Goal: Task Accomplishment & Management: Manage account settings

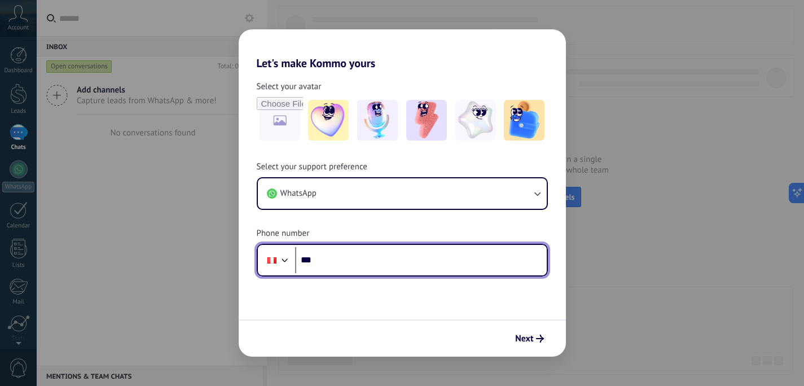
click at [393, 266] on input "***" at bounding box center [421, 260] width 252 height 26
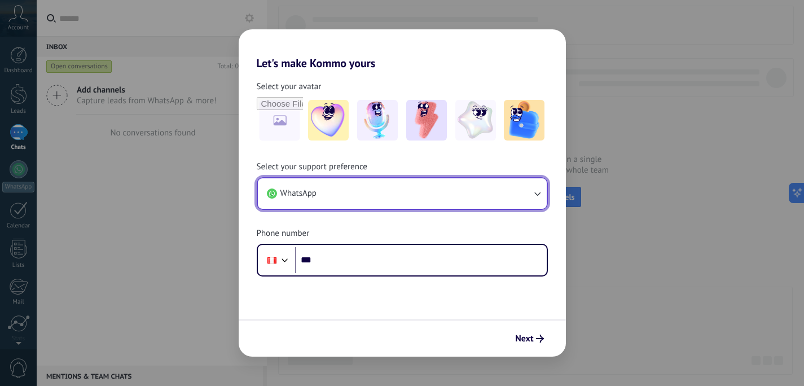
click at [376, 194] on button "WhatsApp" at bounding box center [402, 193] width 289 height 30
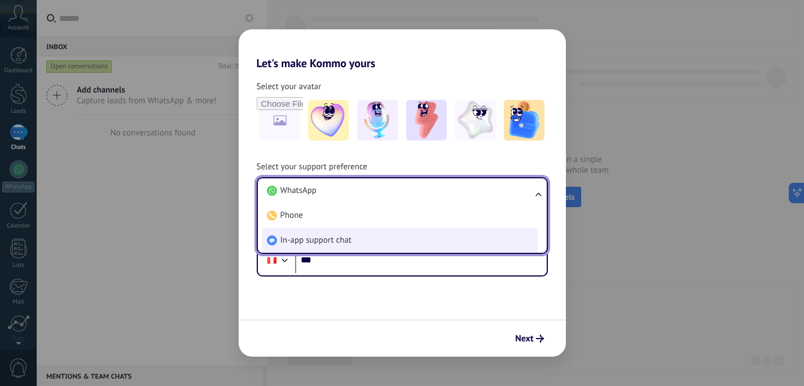
click at [365, 239] on li "In-app support chat" at bounding box center [399, 240] width 275 height 25
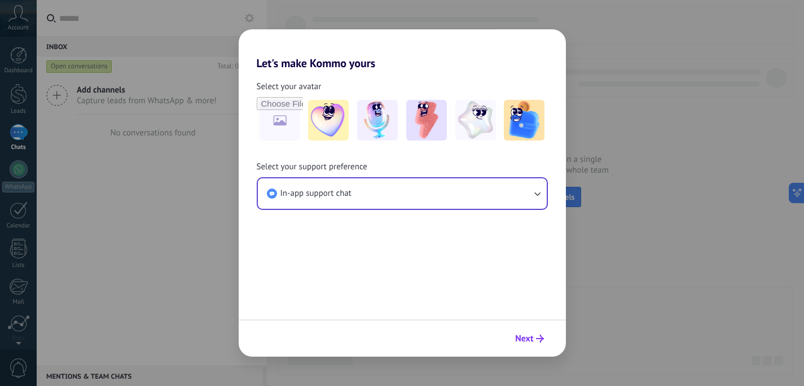
click at [528, 338] on span "Next" at bounding box center [524, 339] width 18 height 8
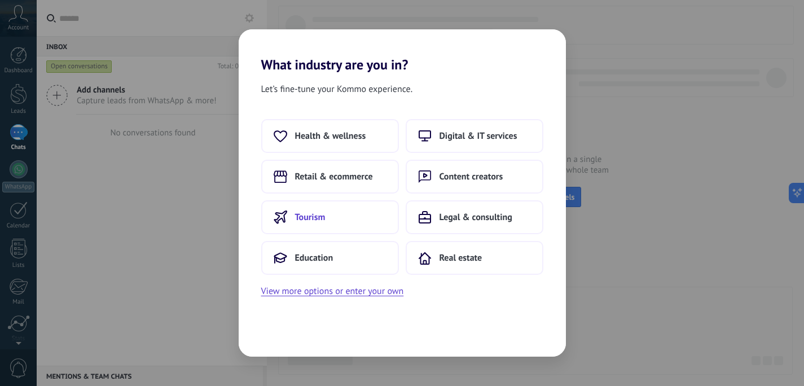
click at [352, 204] on button "Tourism" at bounding box center [330, 217] width 138 height 34
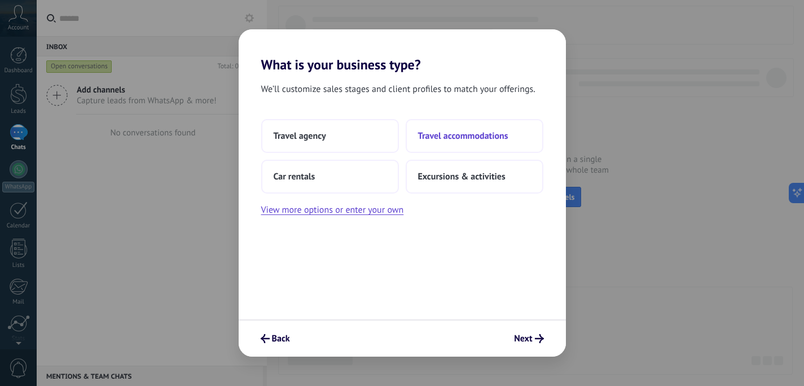
click at [444, 133] on span "Travel accommodations" at bounding box center [463, 135] width 90 height 11
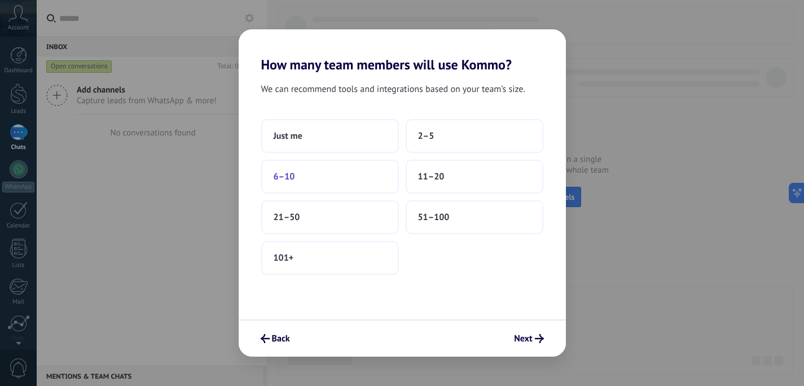
click at [358, 164] on button "6–10" at bounding box center [330, 177] width 138 height 34
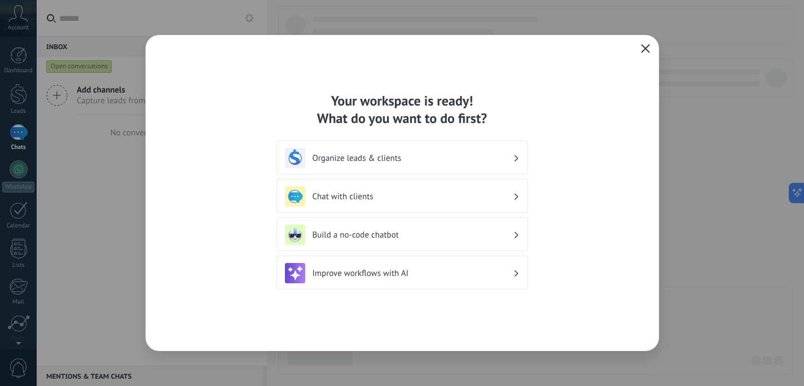
click at [430, 195] on h3 "Chat with clients" at bounding box center [413, 196] width 200 height 11
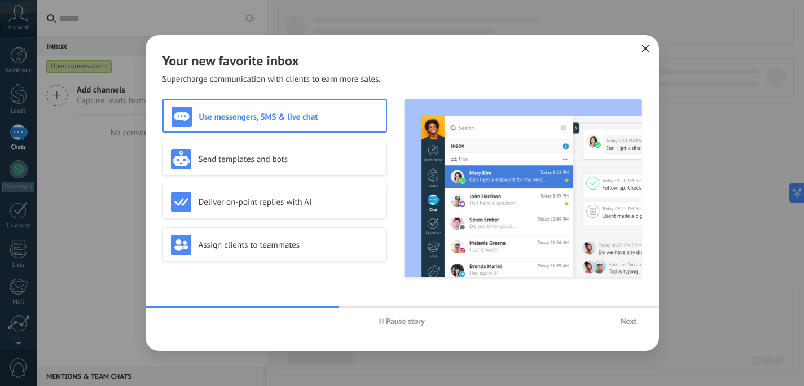
click at [645, 47] on icon "button" at bounding box center [645, 48] width 9 height 9
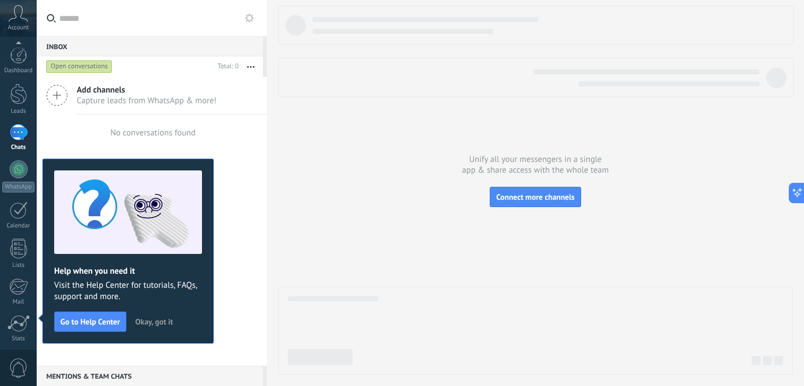
scroll to position [84, 0]
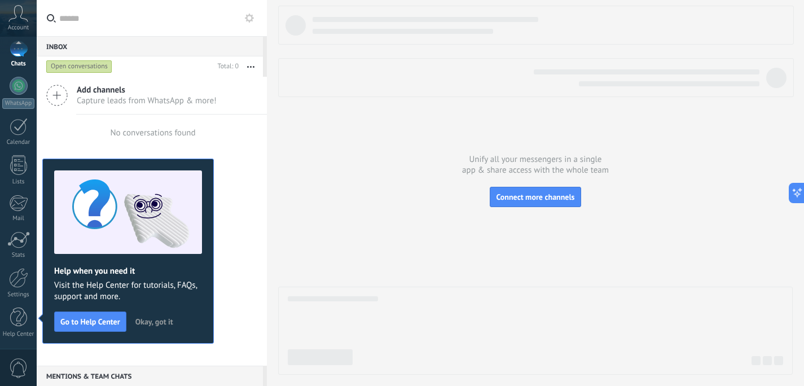
click at [147, 318] on span "Okay, got it" at bounding box center [154, 322] width 38 height 8
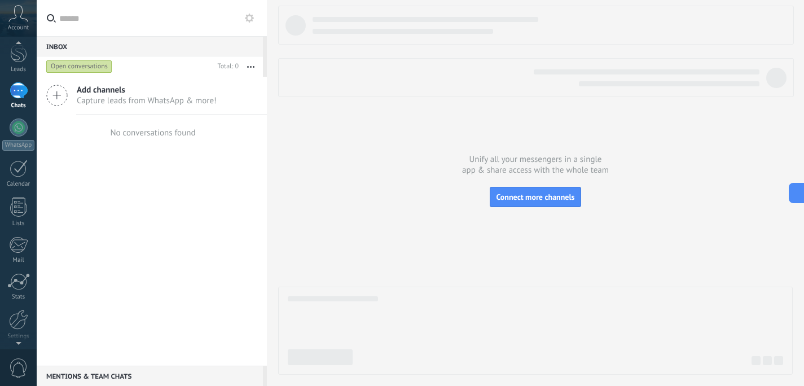
scroll to position [0, 0]
click at [20, 51] on div at bounding box center [18, 55] width 17 height 17
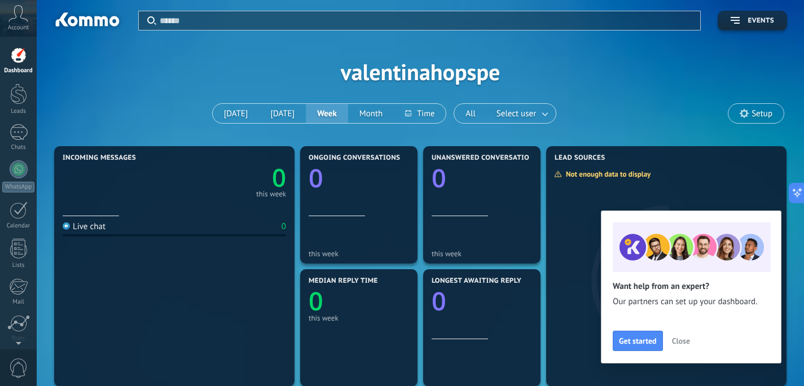
click at [746, 114] on use at bounding box center [744, 113] width 9 height 9
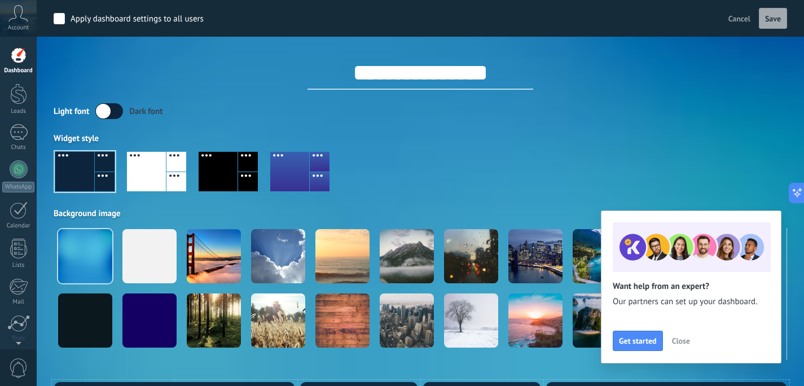
click at [449, 73] on input "**********" at bounding box center [421, 73] width 226 height 34
type input "****"
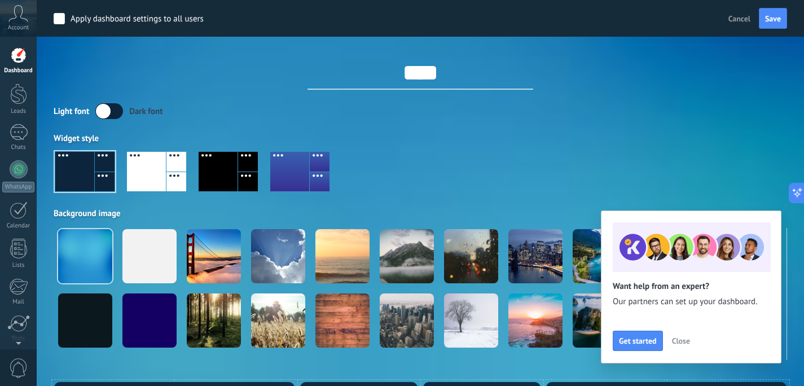
click at [597, 114] on div "Light font Dark font" at bounding box center [421, 111] width 734 height 16
click at [775, 18] on span "Save" at bounding box center [773, 19] width 16 height 8
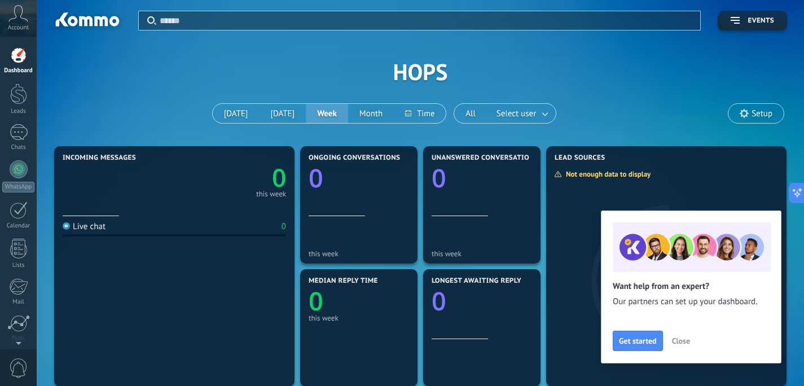
click at [24, 19] on use at bounding box center [18, 13] width 19 height 16
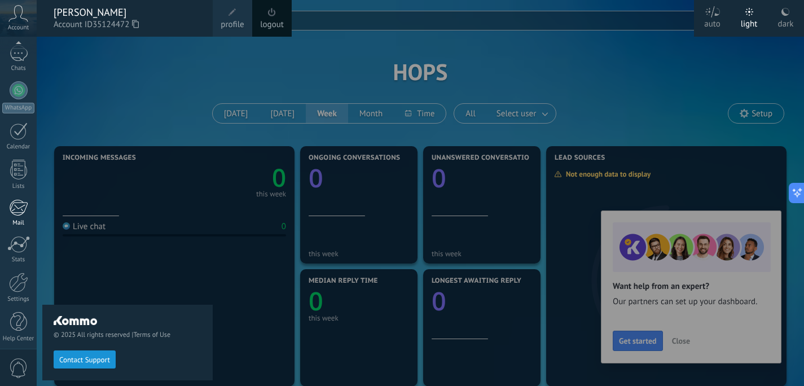
scroll to position [84, 0]
click at [19, 275] on div at bounding box center [18, 278] width 19 height 20
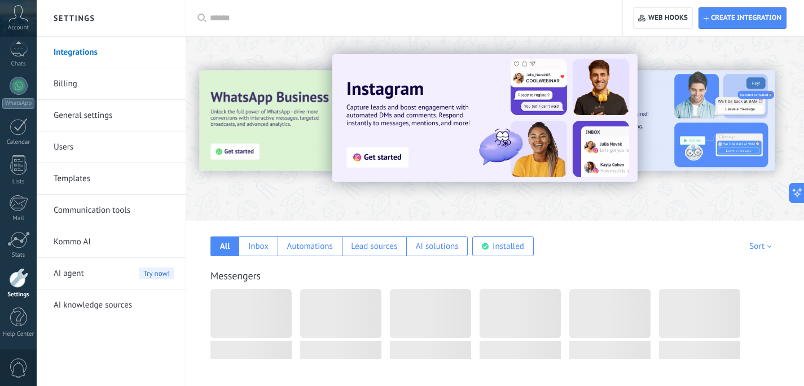
click at [89, 146] on link "Users" at bounding box center [114, 148] width 121 height 32
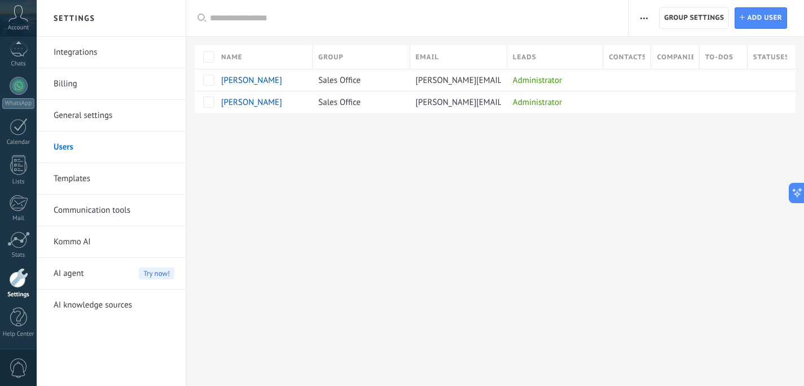
click at [129, 168] on link "Templates" at bounding box center [114, 179] width 121 height 32
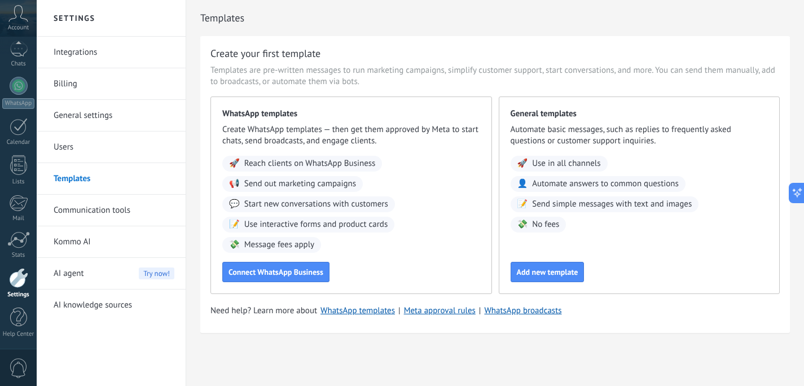
click at [122, 204] on link "Communication tools" at bounding box center [114, 211] width 121 height 32
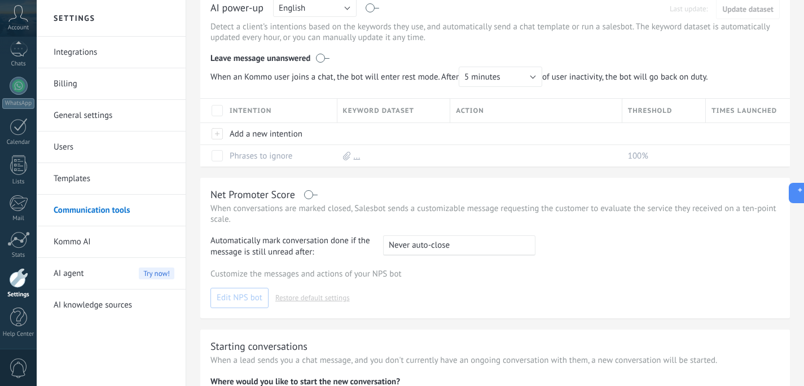
scroll to position [341, 0]
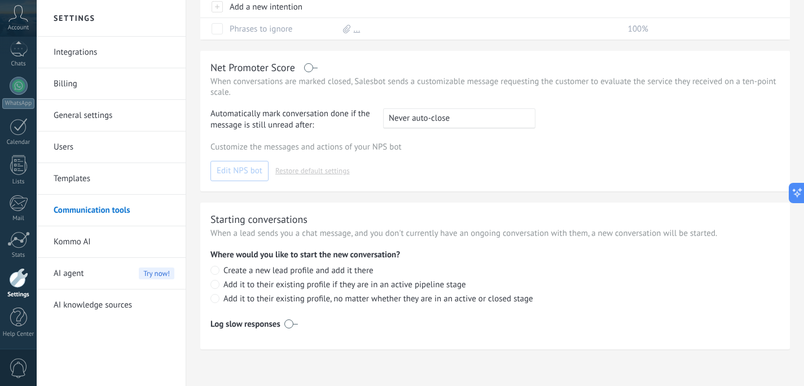
click at [80, 55] on link "Integrations" at bounding box center [114, 53] width 121 height 32
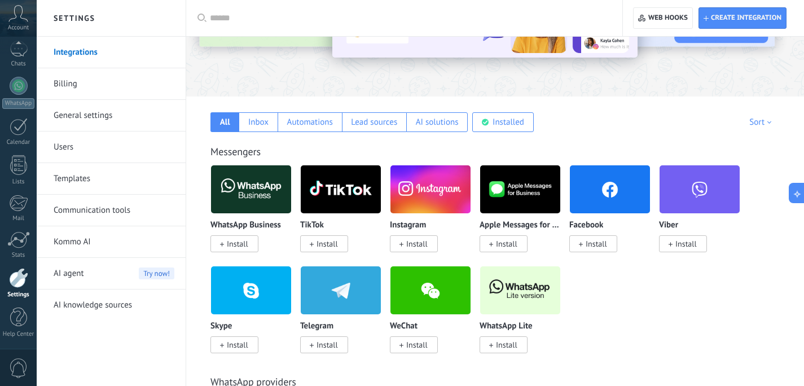
scroll to position [123, 0]
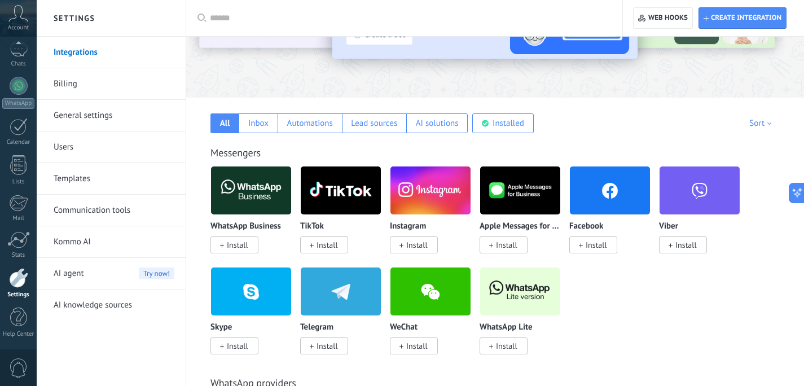
click at [340, 248] on span "Install" at bounding box center [324, 245] width 48 height 17
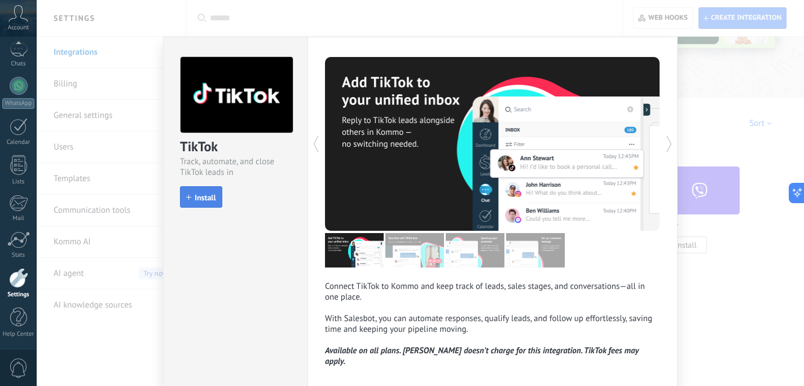
click at [209, 202] on button "Install" at bounding box center [201, 196] width 42 height 21
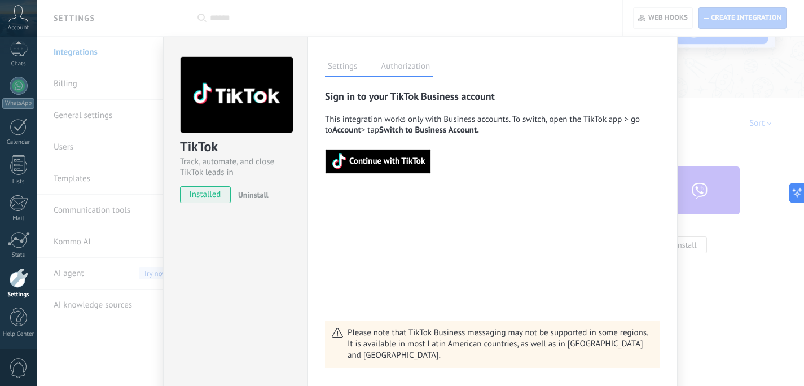
click at [386, 159] on span "Continue with TikTok" at bounding box center [387, 161] width 76 height 8
click at [110, 50] on div "TikTok Track, automate, and close TikTok leads in Kommo installed Uninstall Set…" at bounding box center [421, 193] width 768 height 386
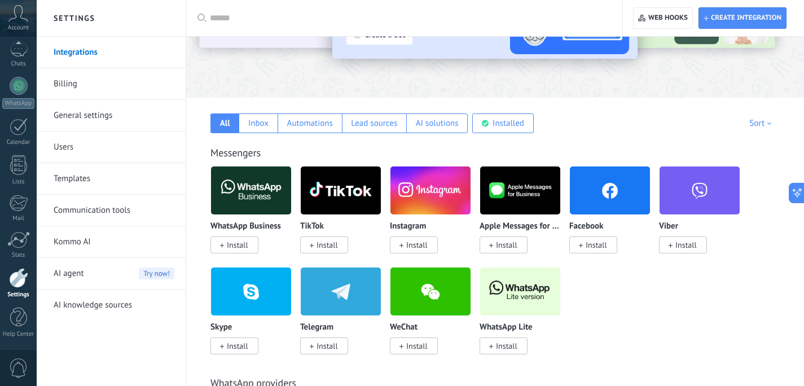
click at [421, 243] on span "Install" at bounding box center [416, 245] width 21 height 10
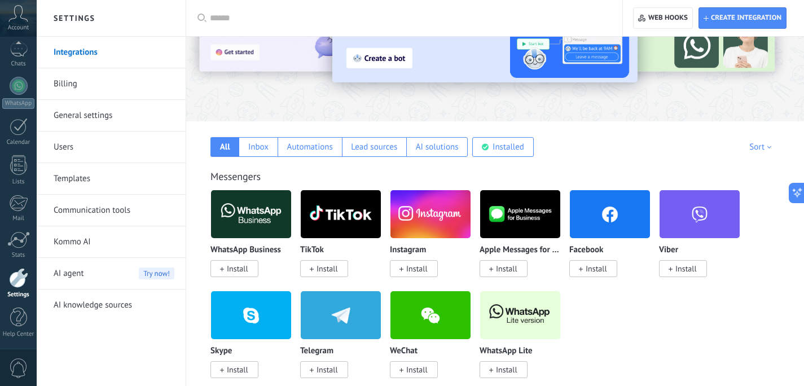
scroll to position [143, 0]
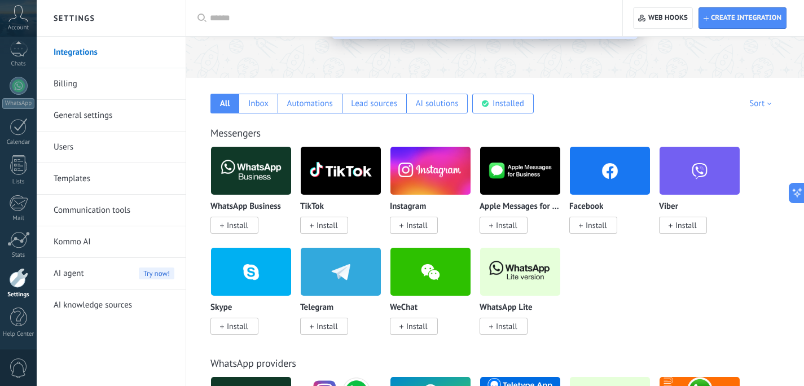
click at [422, 224] on span "Install" at bounding box center [416, 225] width 21 height 10
click at [413, 170] on img at bounding box center [431, 170] width 80 height 55
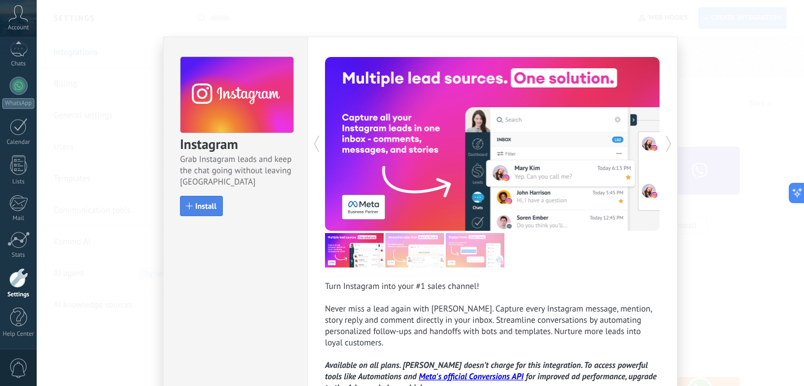
click at [203, 209] on span "Install" at bounding box center [205, 206] width 21 height 8
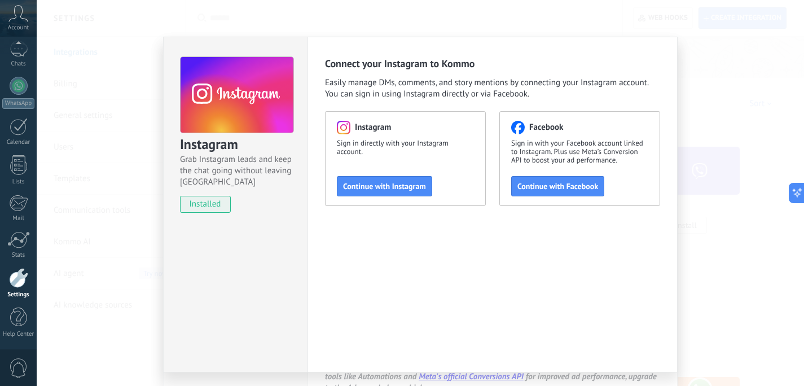
click at [718, 229] on div "Instagram Grab Instagram leads and keep the chat going without leaving [PERSON_…" at bounding box center [421, 193] width 768 height 386
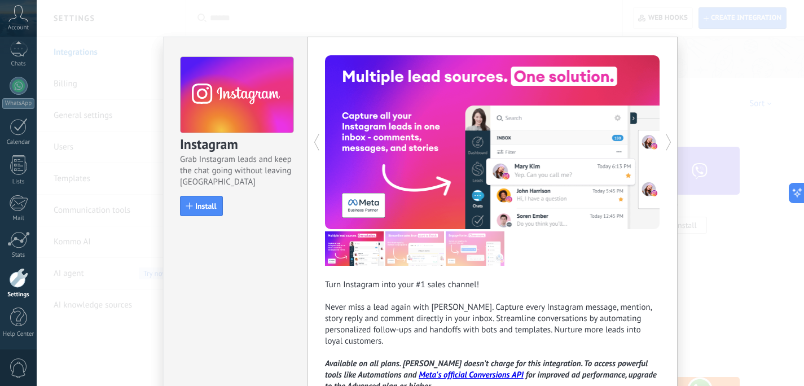
click at [713, 228] on div "Instagram Grab Instagram leads and keep the chat going without leaving Kommo In…" at bounding box center [421, 193] width 768 height 386
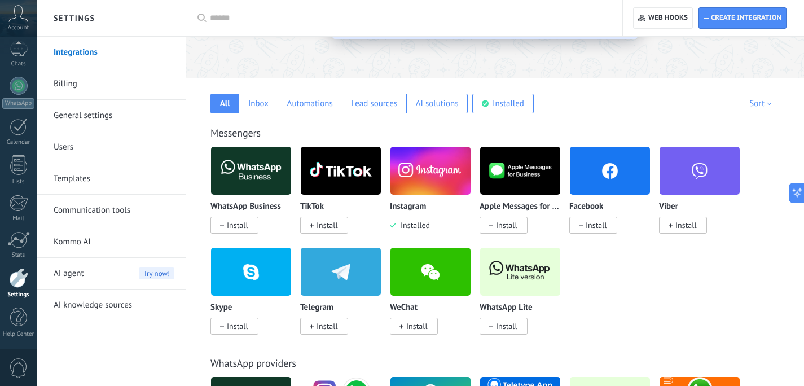
click at [243, 220] on span "Install" at bounding box center [235, 225] width 48 height 17
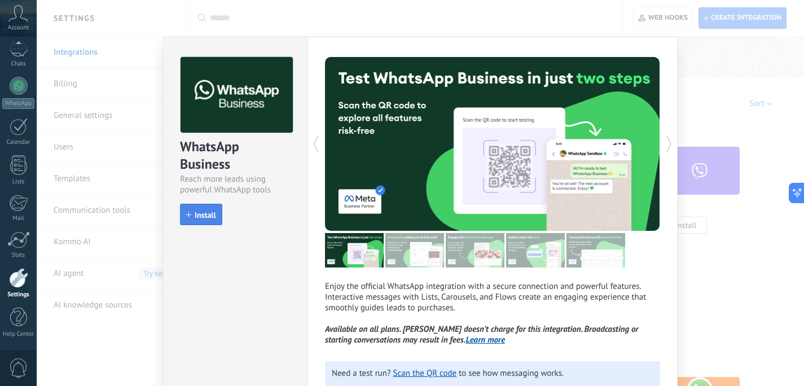
click at [205, 220] on button "Install" at bounding box center [201, 214] width 42 height 21
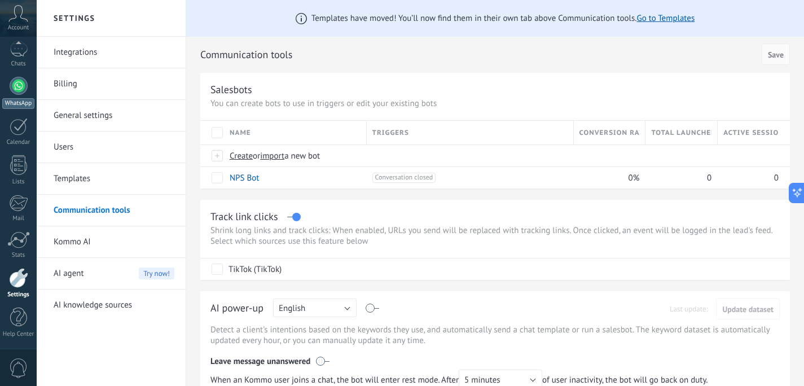
click at [16, 85] on div at bounding box center [19, 86] width 18 height 18
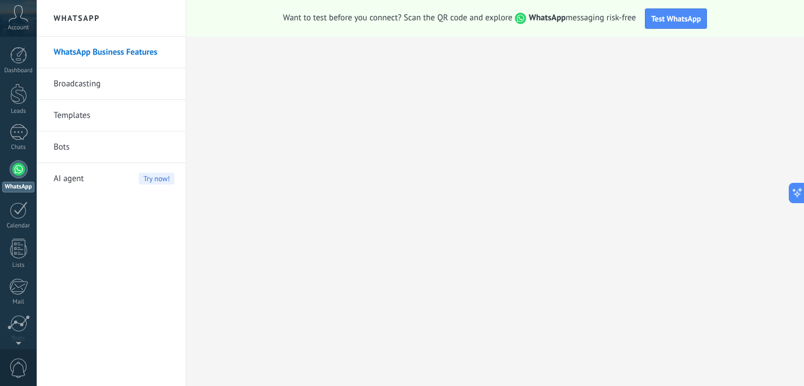
click at [110, 54] on link "WhatsApp Business Features" at bounding box center [114, 53] width 121 height 32
click at [21, 126] on div at bounding box center [19, 132] width 18 height 16
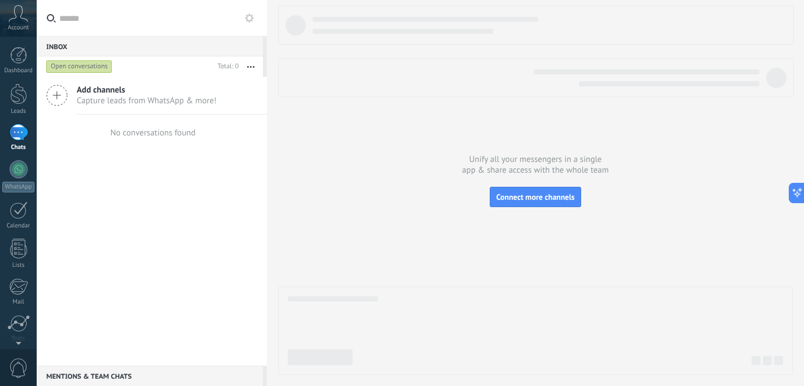
click at [59, 94] on icon at bounding box center [56, 95] width 21 height 21
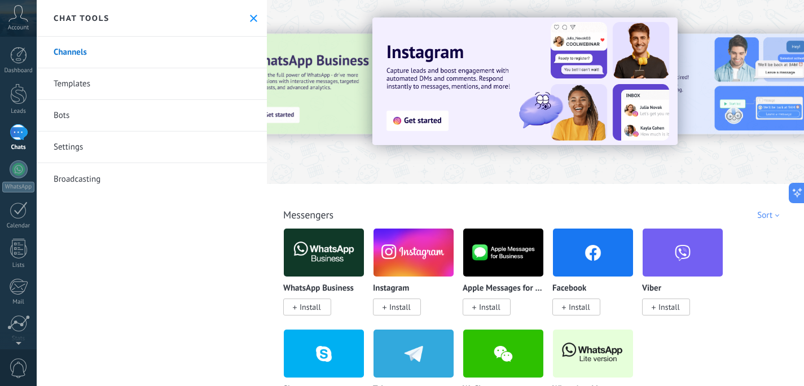
scroll to position [10, 0]
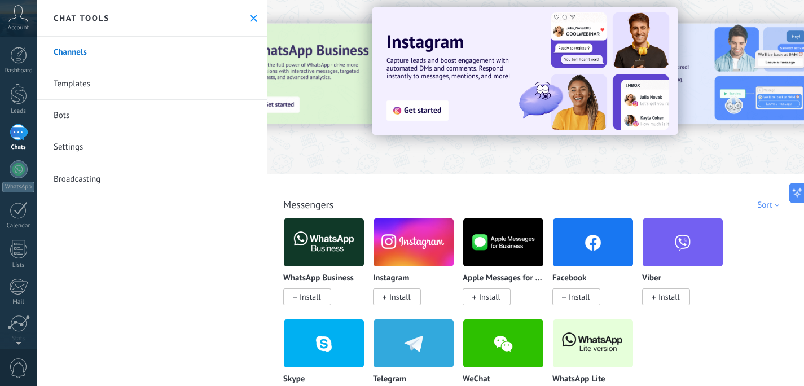
click at [323, 247] on img at bounding box center [324, 242] width 80 height 55
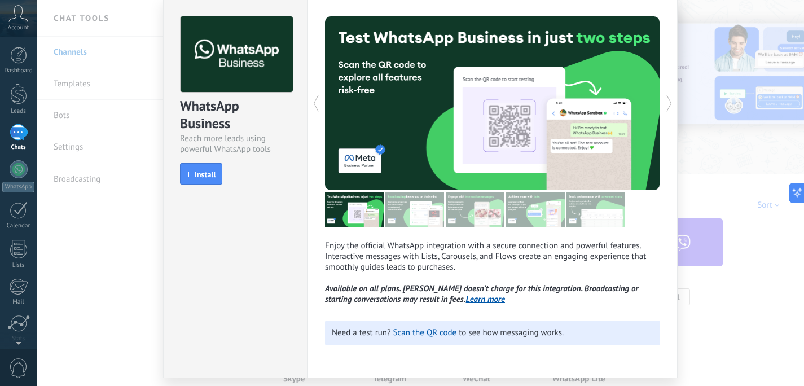
scroll to position [38, 0]
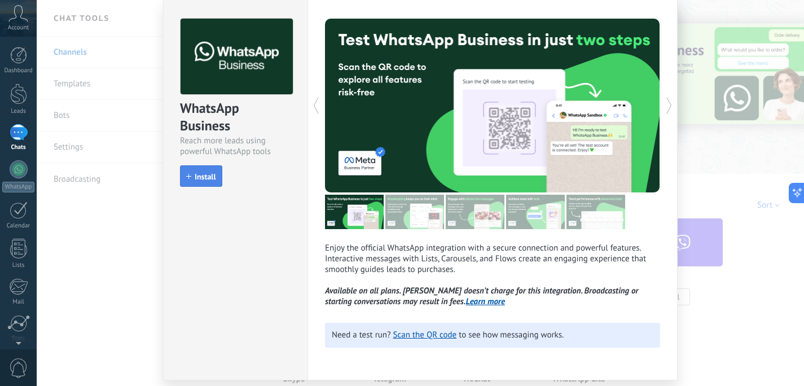
click at [196, 173] on span "Install" at bounding box center [205, 177] width 21 height 8
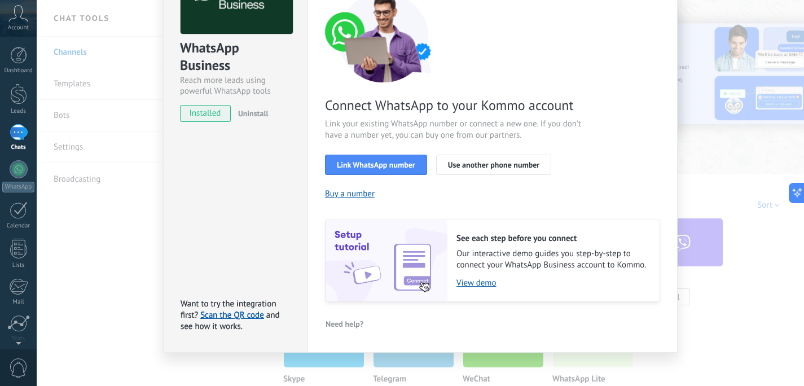
scroll to position [97, 0]
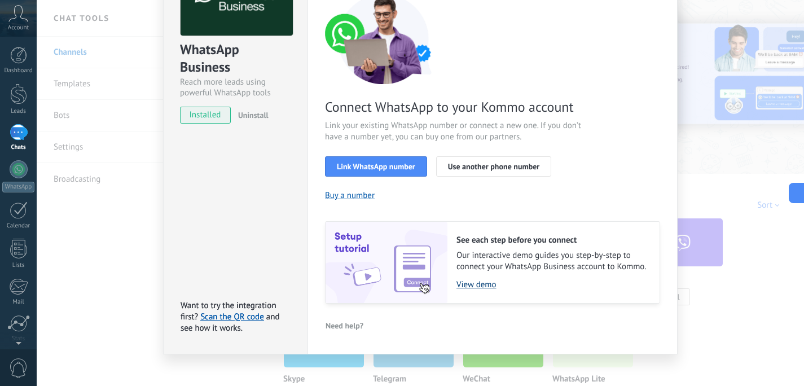
click at [471, 283] on link "View demo" at bounding box center [553, 284] width 192 height 11
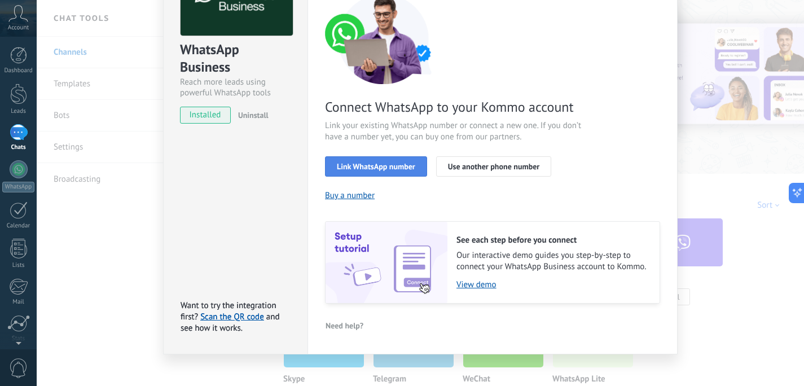
click at [408, 166] on span "Link WhatsApp number" at bounding box center [376, 167] width 78 height 8
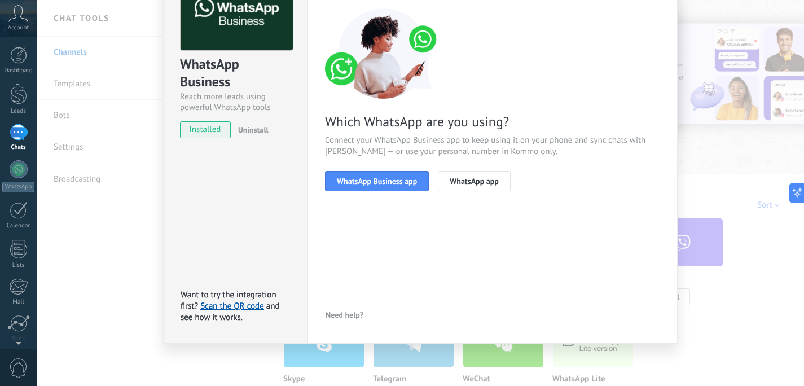
scroll to position [82, 0]
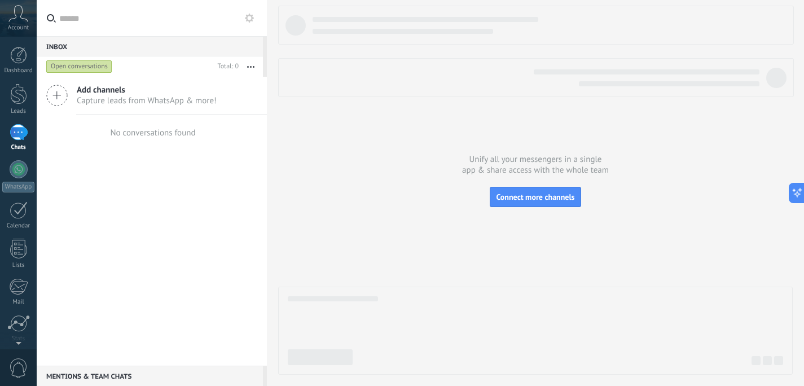
click at [531, 183] on div at bounding box center [535, 190] width 515 height 369
click at [536, 199] on span "Connect more channels" at bounding box center [535, 197] width 78 height 10
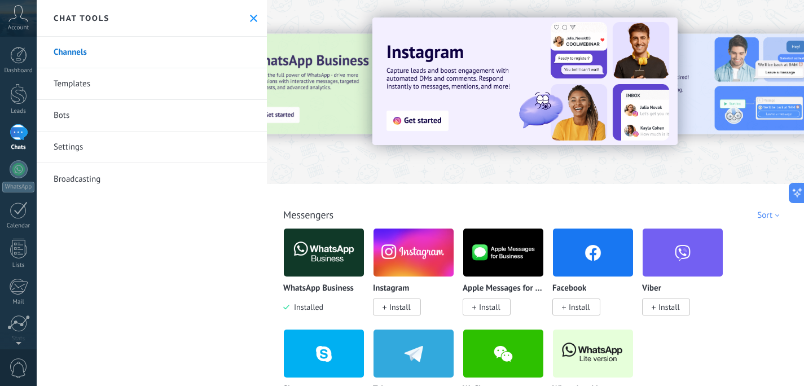
click at [311, 257] on img at bounding box center [324, 252] width 80 height 55
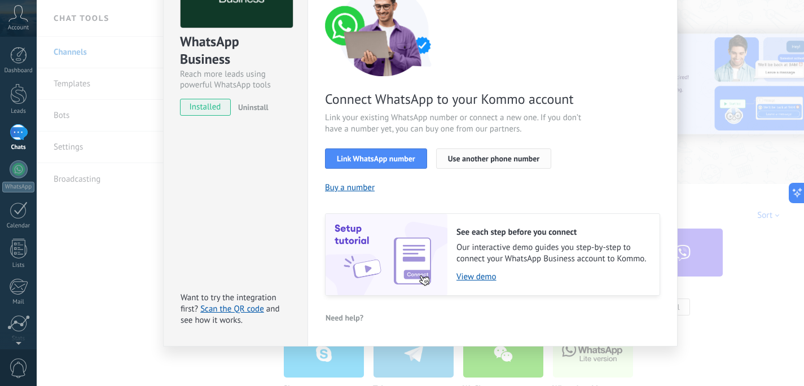
scroll to position [107, 0]
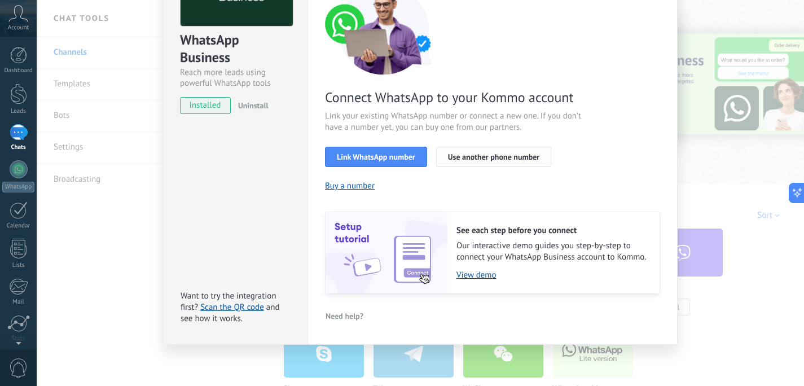
click at [506, 150] on button "Use another phone number" at bounding box center [493, 157] width 115 height 20
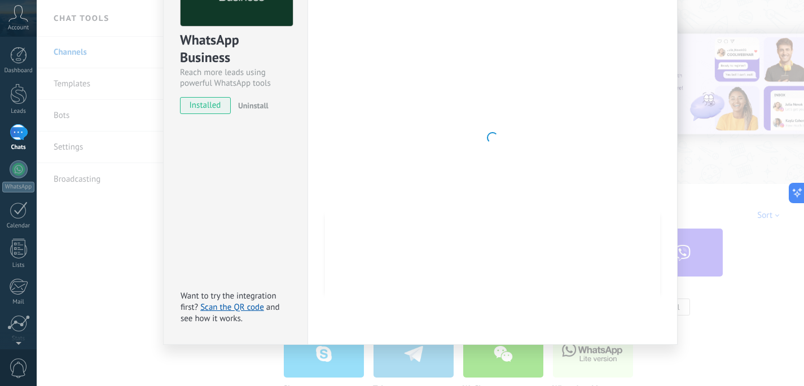
scroll to position [0, 0]
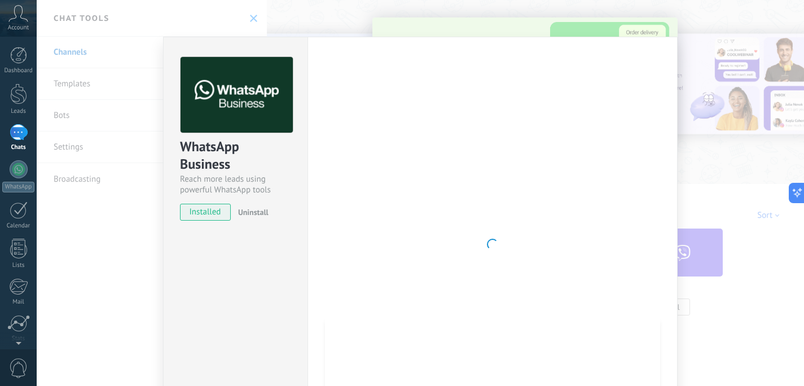
click at [717, 168] on div "WhatsApp Business Reach more leads using powerful WhatsApp tools installed Unin…" at bounding box center [421, 193] width 768 height 386
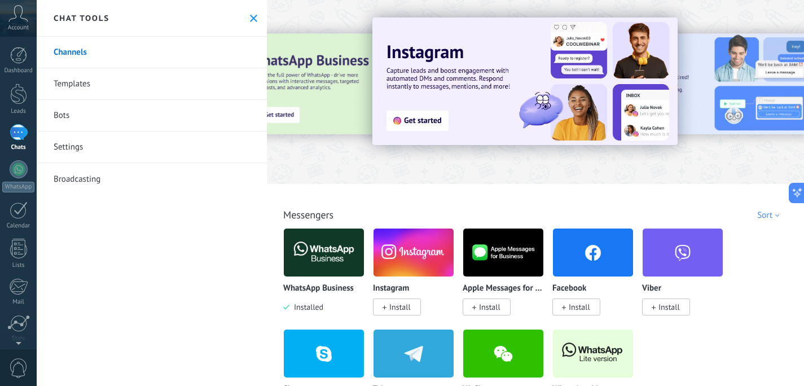
click at [81, 145] on link "Settings" at bounding box center [152, 148] width 230 height 32
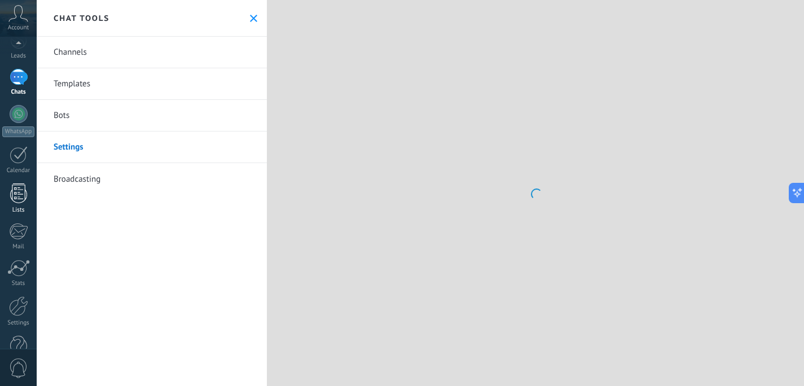
scroll to position [84, 0]
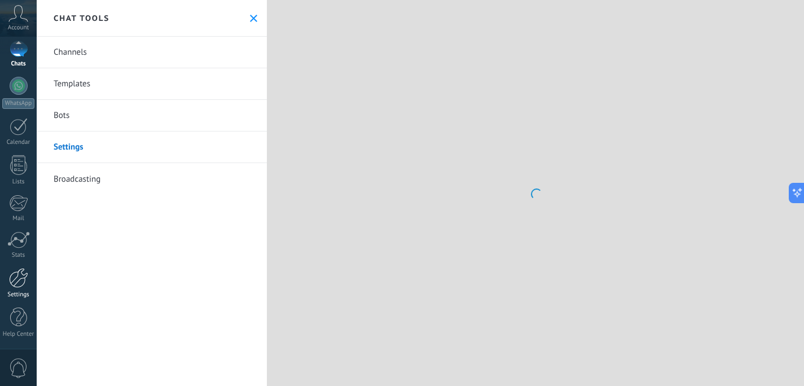
click at [28, 269] on link "Settings" at bounding box center [18, 283] width 37 height 30
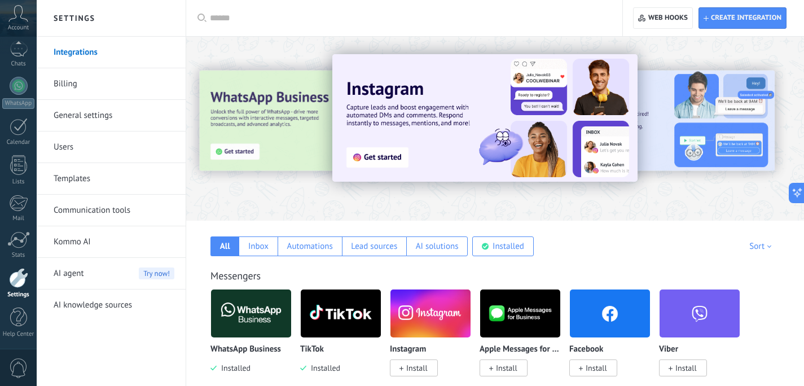
click at [342, 323] on img at bounding box center [341, 313] width 80 height 55
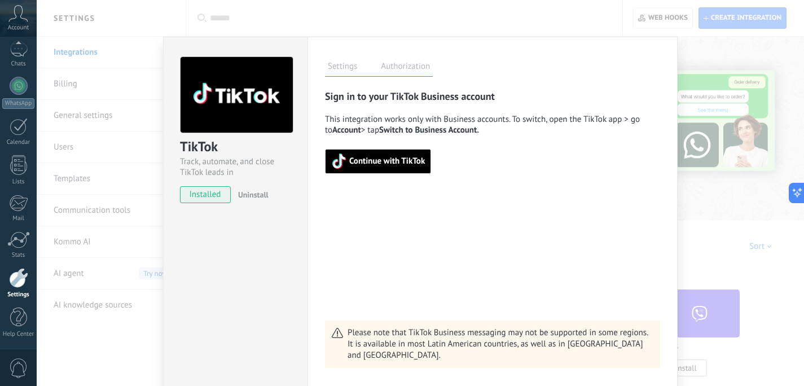
click at [394, 168] on span "Continue with TikTok" at bounding box center [378, 162] width 94 height 16
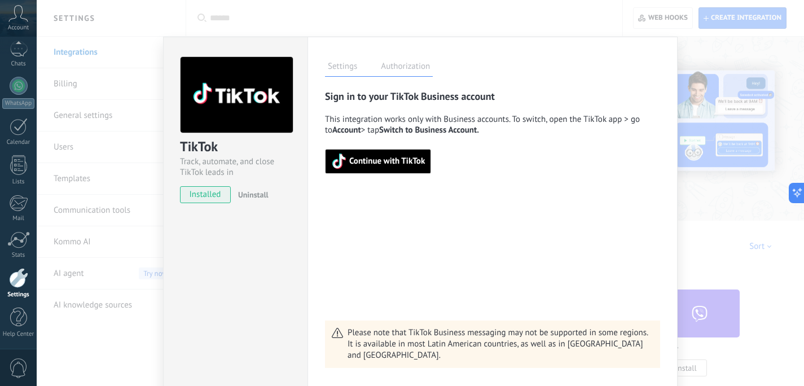
click at [498, 227] on div "Sign in to your TikTok Business account This integration works only with Busine…" at bounding box center [492, 229] width 335 height 278
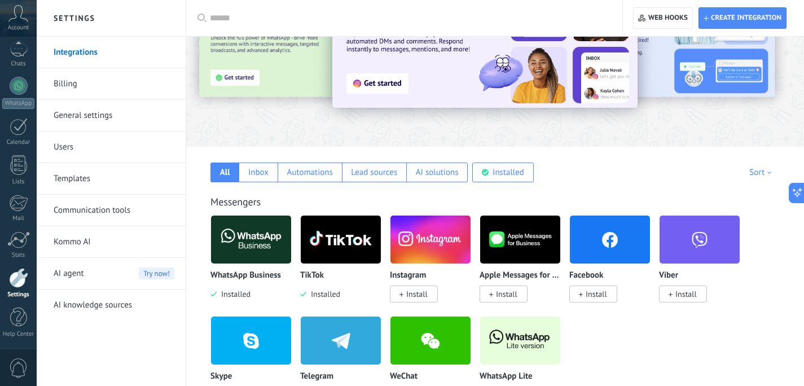
scroll to position [108, 0]
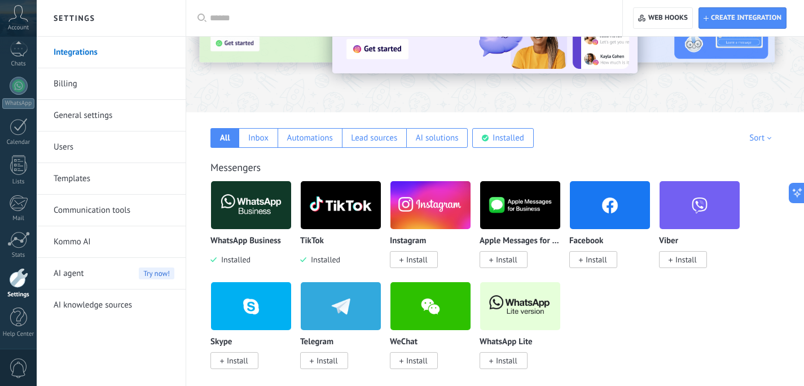
click at [340, 205] on img at bounding box center [341, 205] width 80 height 55
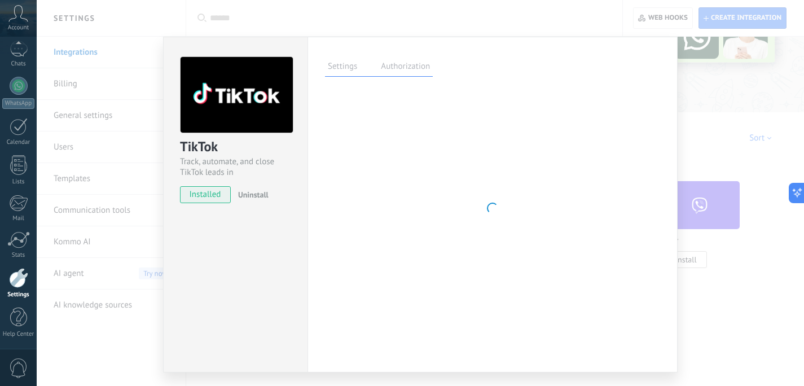
click at [406, 72] on label "Authorization" at bounding box center [405, 68] width 55 height 16
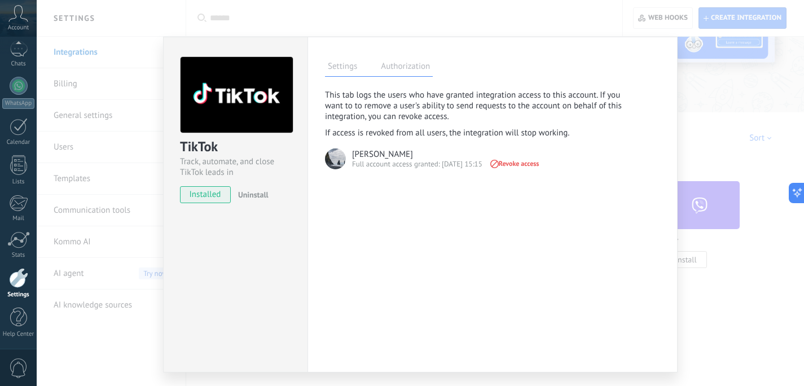
click at [343, 63] on label "Settings" at bounding box center [342, 68] width 35 height 16
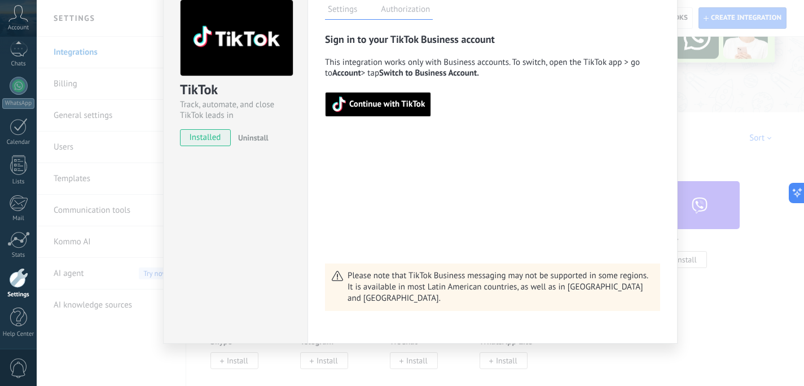
scroll to position [0, 0]
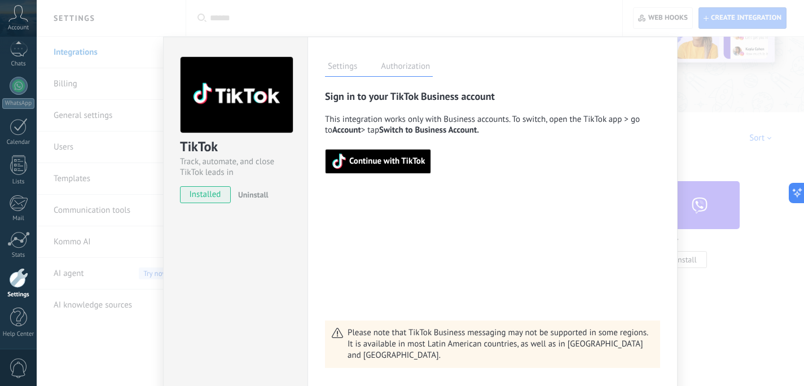
click at [703, 159] on div "TikTok Track, automate, and close TikTok leads in Kommo installed Uninstall Set…" at bounding box center [421, 193] width 768 height 386
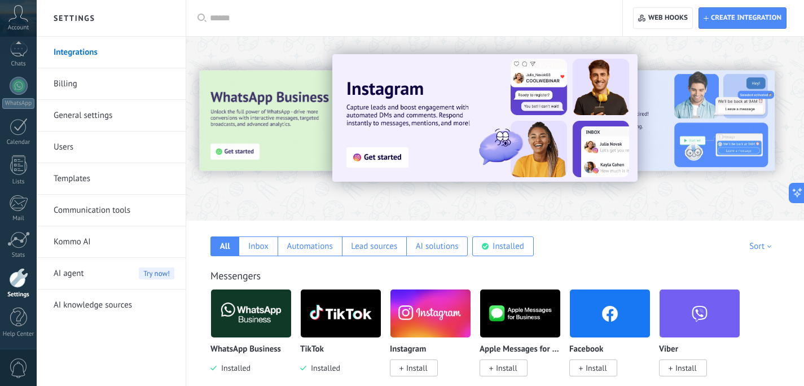
click at [18, 20] on icon at bounding box center [18, 13] width 20 height 17
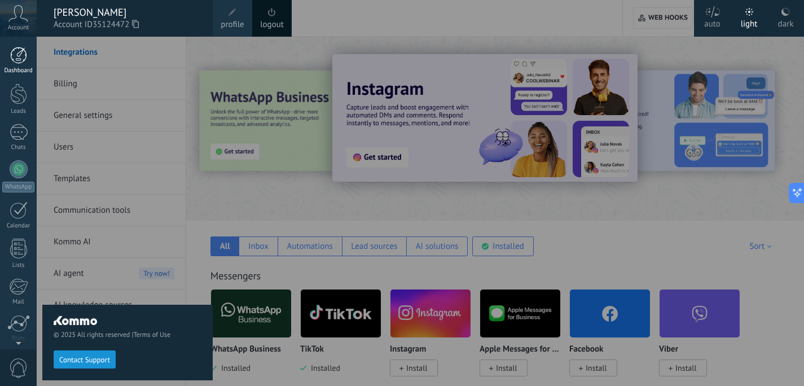
click at [20, 60] on div at bounding box center [18, 55] width 17 height 17
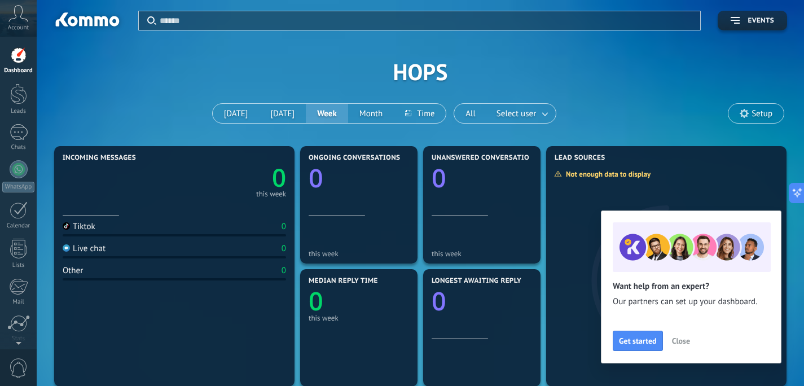
click at [93, 228] on div "Tiktok" at bounding box center [79, 226] width 33 height 11
